Goal: Navigation & Orientation: Understand site structure

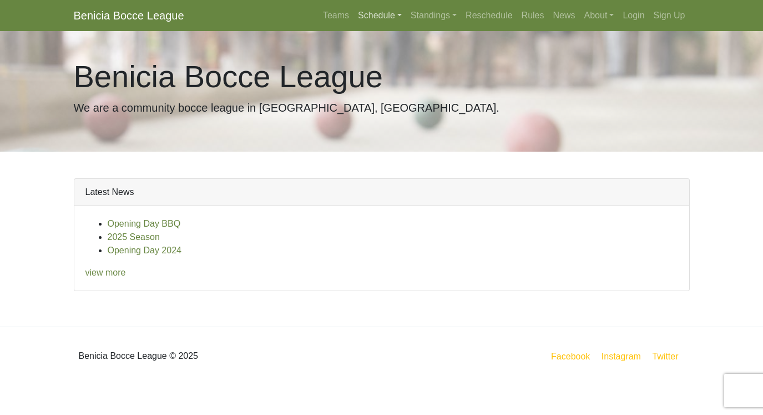
click at [389, 15] on link "Schedule" at bounding box center [380, 15] width 53 height 22
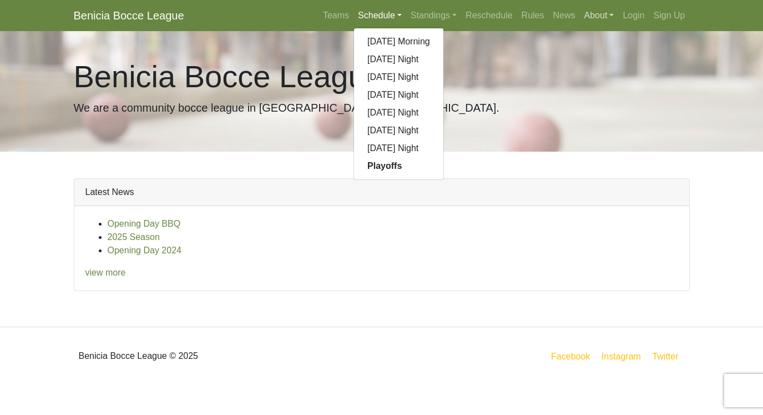
click at [602, 15] on link "About" at bounding box center [599, 15] width 39 height 22
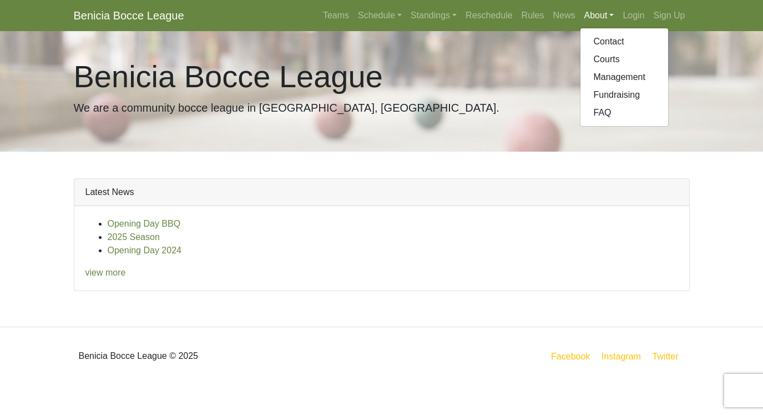
click at [430, 178] on div "Latest News Opening Day BBQ 2025 Season Opening Day 2024 view more" at bounding box center [382, 239] width 633 height 175
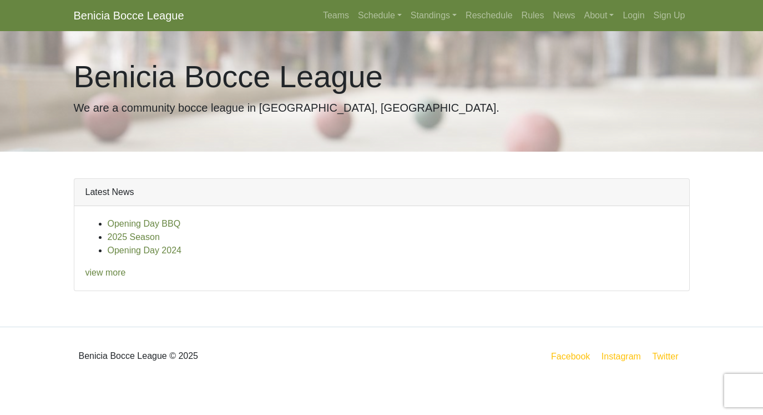
click at [130, 17] on link "Benicia Bocce League" at bounding box center [129, 15] width 110 height 22
click at [319, 15] on link "Teams" at bounding box center [336, 15] width 35 height 22
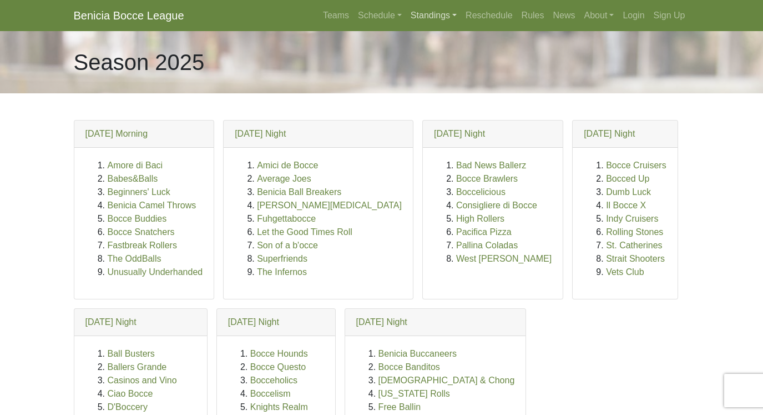
click at [425, 14] on link "Standings" at bounding box center [433, 15] width 55 height 22
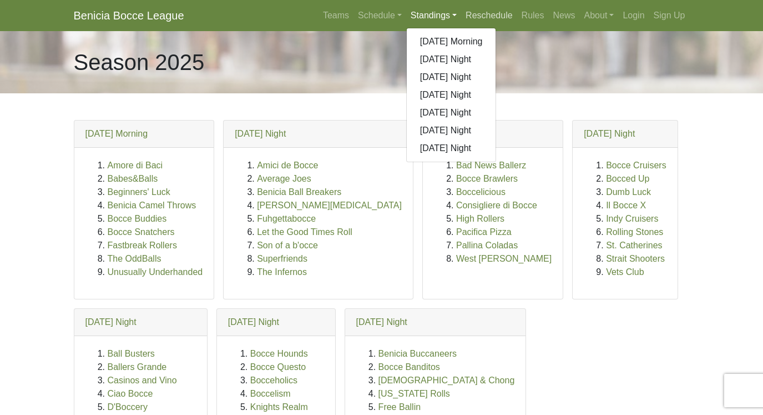
click at [502, 13] on link "Reschedule" at bounding box center [489, 15] width 56 height 22
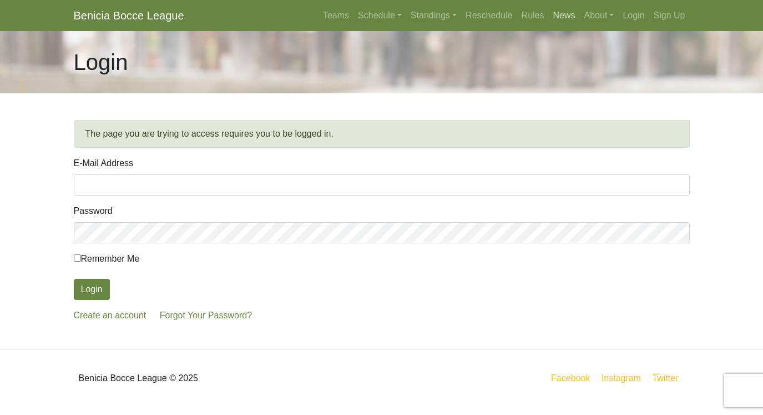
click at [549, 15] on link "News" at bounding box center [564, 15] width 31 height 22
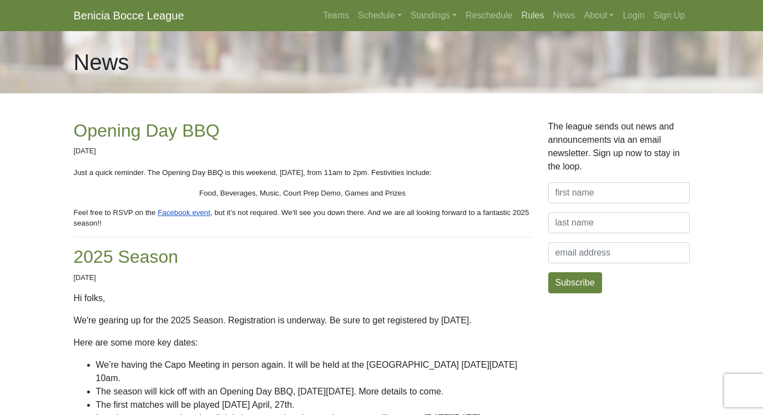
click at [526, 17] on link "Rules" at bounding box center [533, 15] width 32 height 22
click at [560, 16] on link "News" at bounding box center [564, 15] width 31 height 22
click at [603, 14] on link "About" at bounding box center [599, 15] width 39 height 22
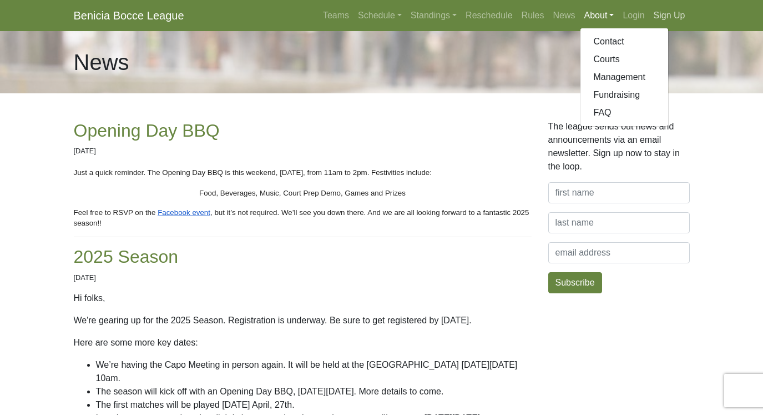
click at [678, 16] on link "Sign Up" at bounding box center [669, 15] width 41 height 22
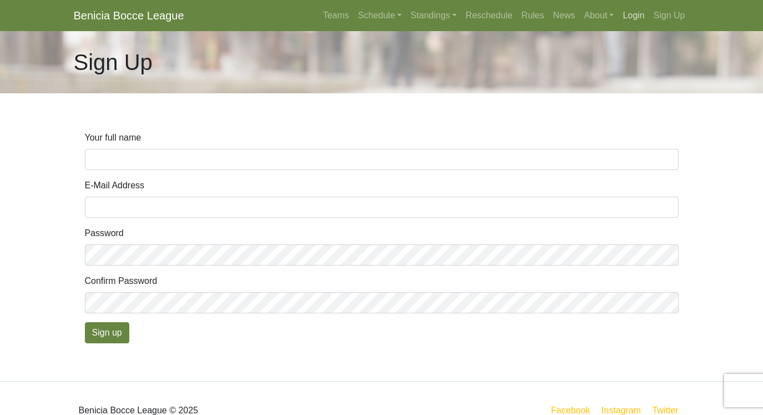
click at [628, 14] on link "Login" at bounding box center [633, 15] width 31 height 22
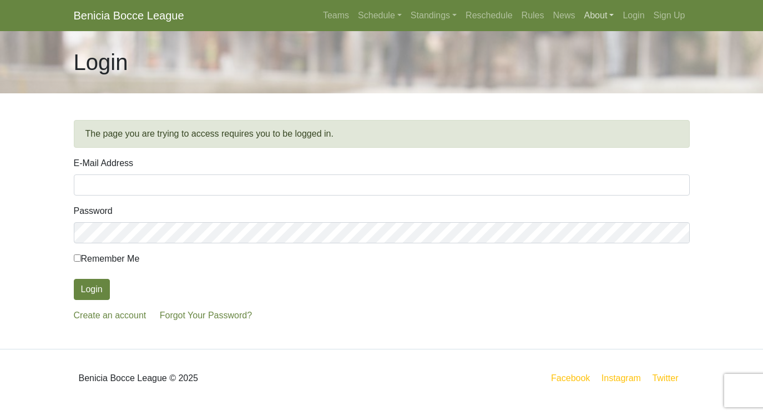
click at [597, 16] on link "About" at bounding box center [599, 15] width 39 height 22
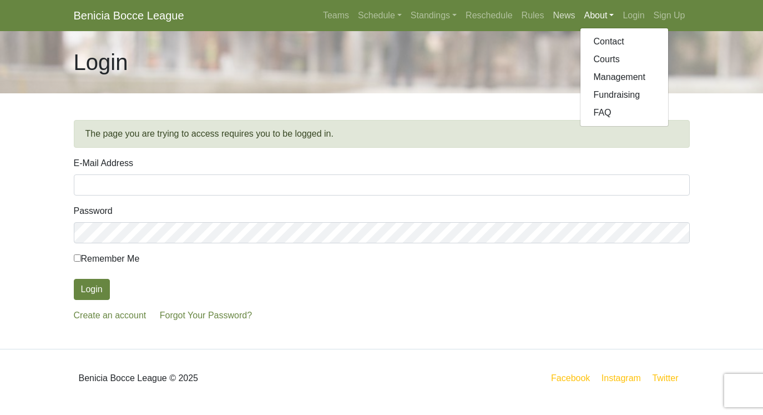
click at [557, 20] on link "News" at bounding box center [564, 15] width 31 height 22
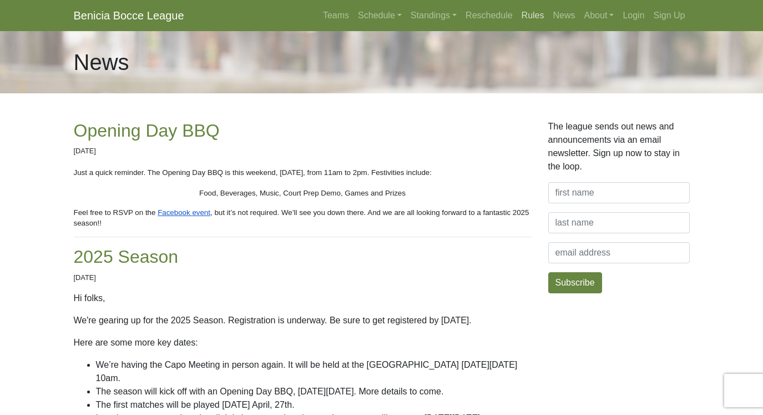
click at [531, 15] on link "Rules" at bounding box center [533, 15] width 32 height 22
